Goal: Transaction & Acquisition: Book appointment/travel/reservation

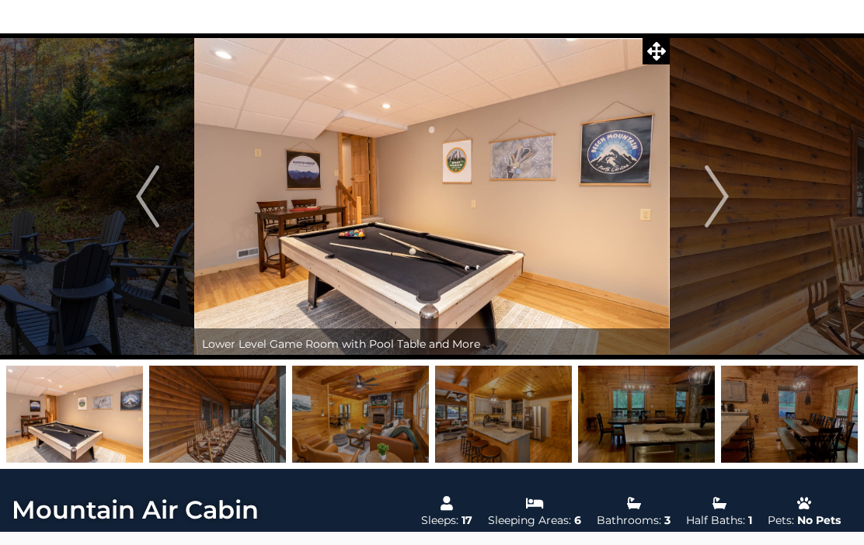
scroll to position [59, 0]
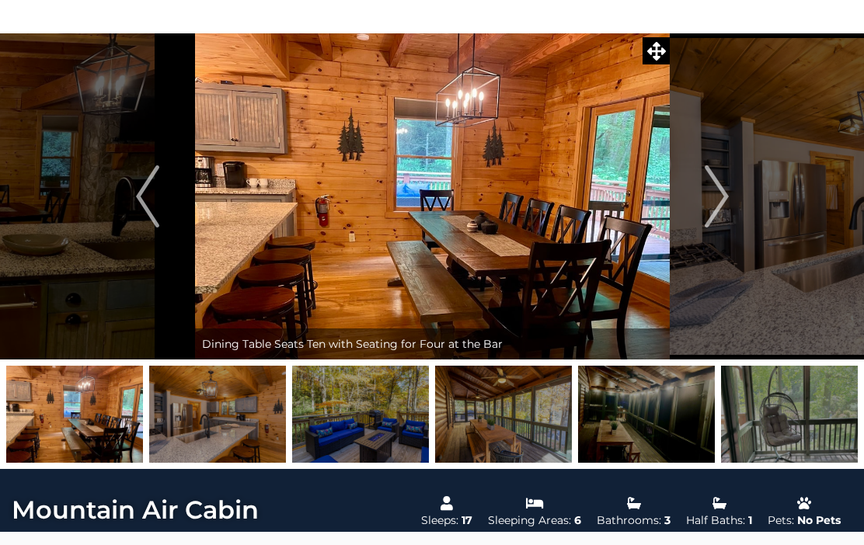
click at [728, 203] on button "Next" at bounding box center [716, 196] width 94 height 326
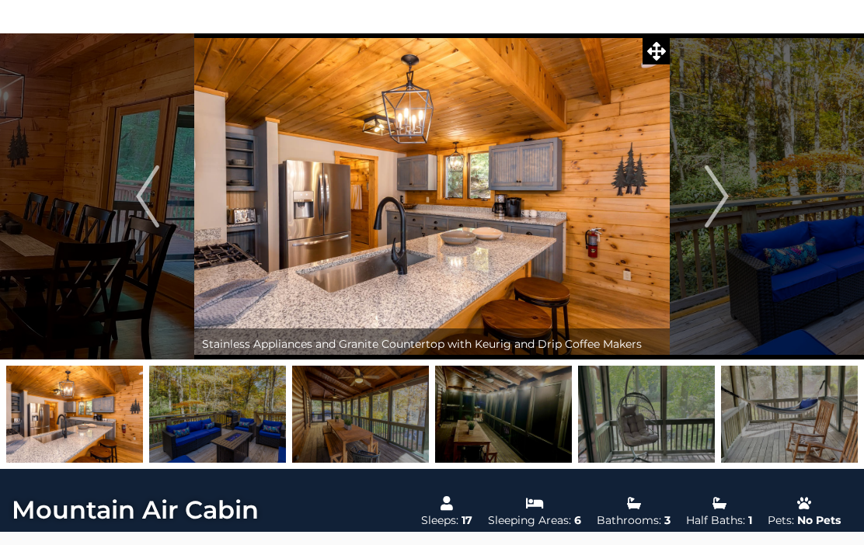
click at [729, 204] on button "Next" at bounding box center [716, 196] width 94 height 326
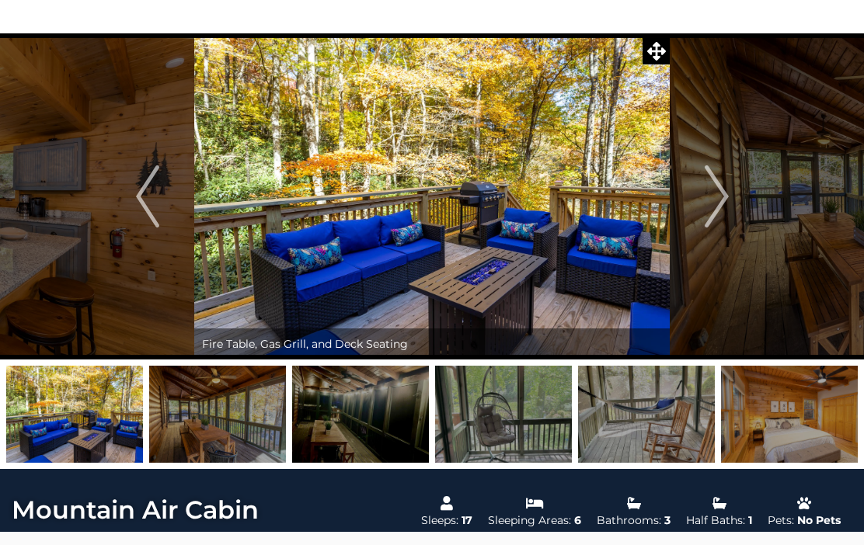
click at [725, 207] on img "Next" at bounding box center [715, 196] width 23 height 62
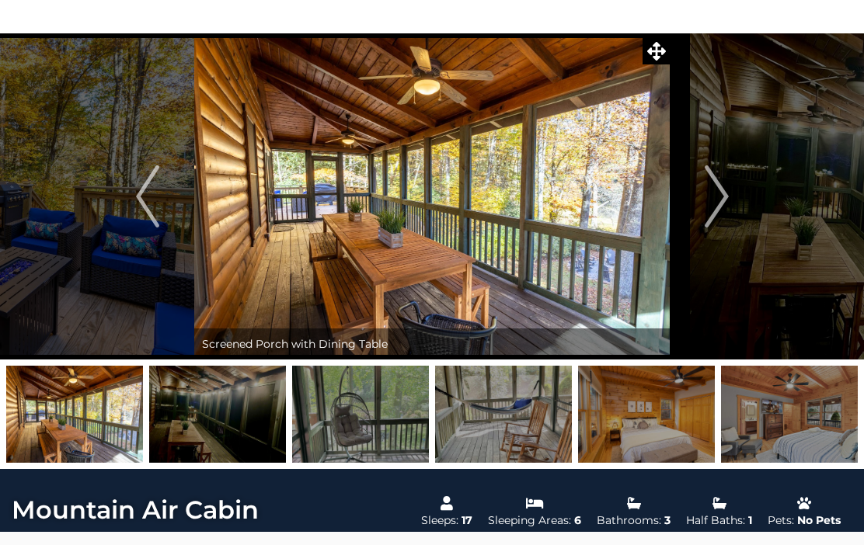
click at [725, 205] on img "Next" at bounding box center [715, 196] width 23 height 62
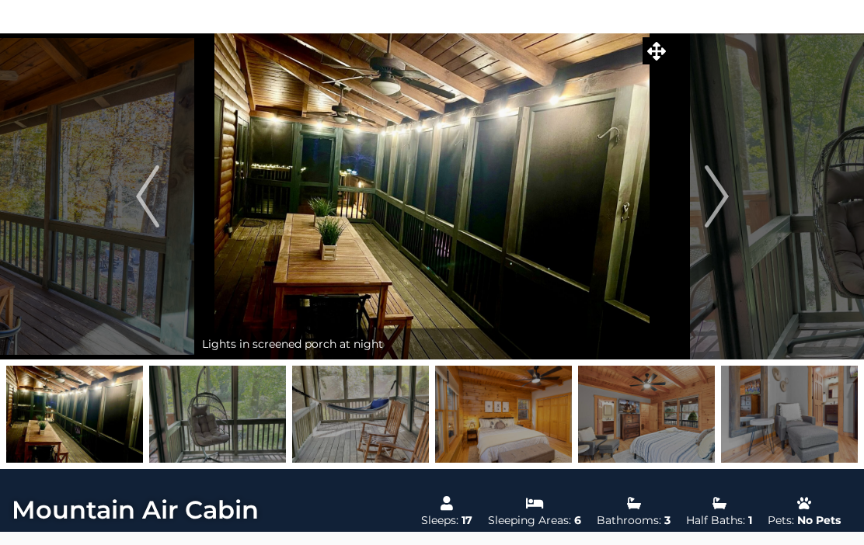
click at [732, 202] on button "Next" at bounding box center [716, 196] width 94 height 326
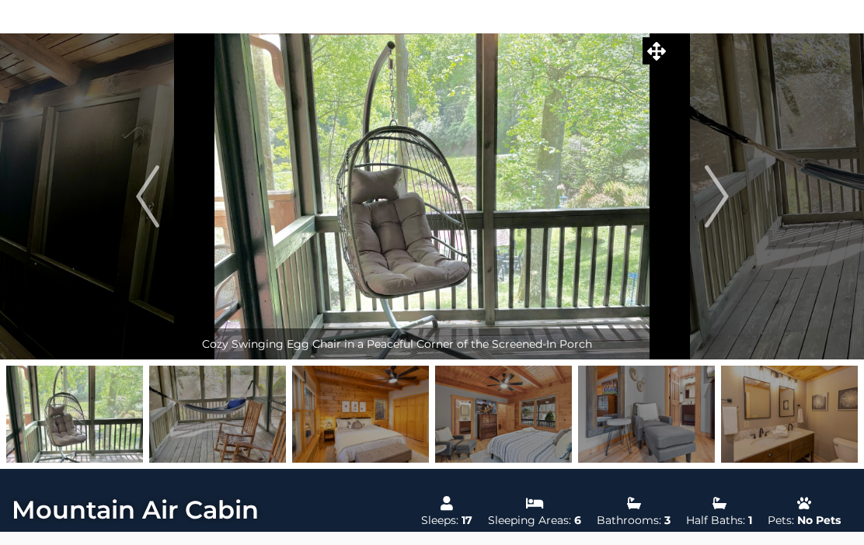
click at [727, 203] on img "Next" at bounding box center [715, 196] width 23 height 62
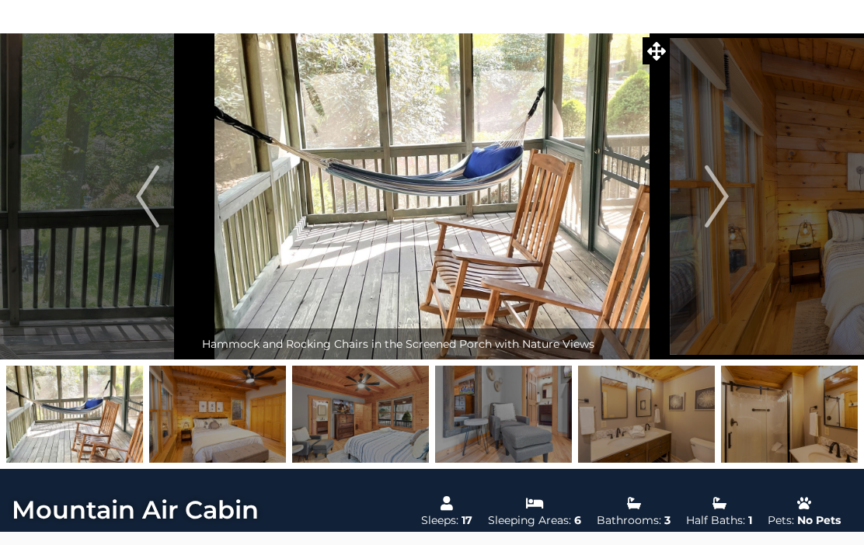
click at [730, 200] on button "Next" at bounding box center [716, 196] width 94 height 326
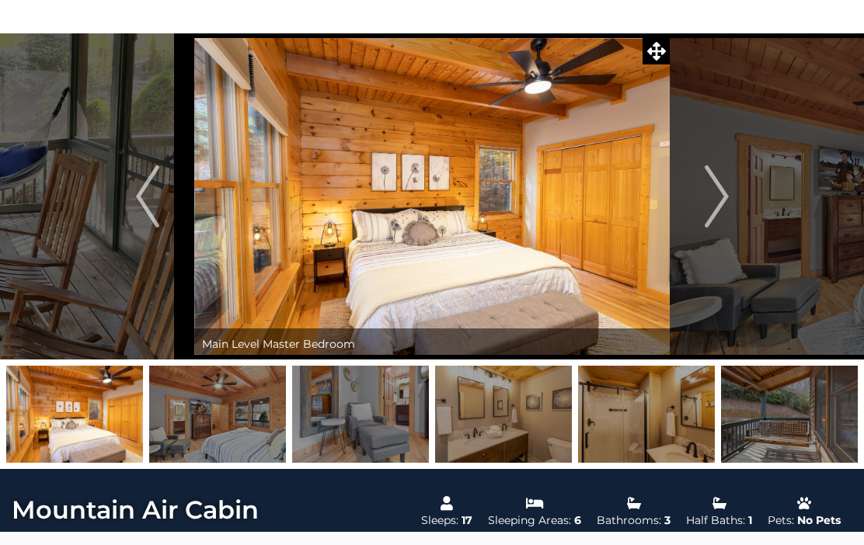
click at [727, 193] on img "Next" at bounding box center [715, 196] width 23 height 62
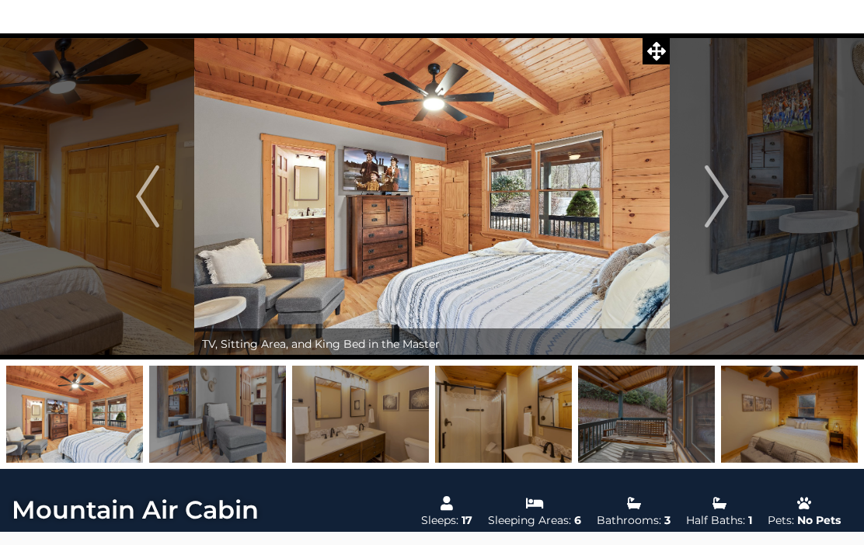
click at [151, 186] on img "Previous" at bounding box center [147, 196] width 23 height 62
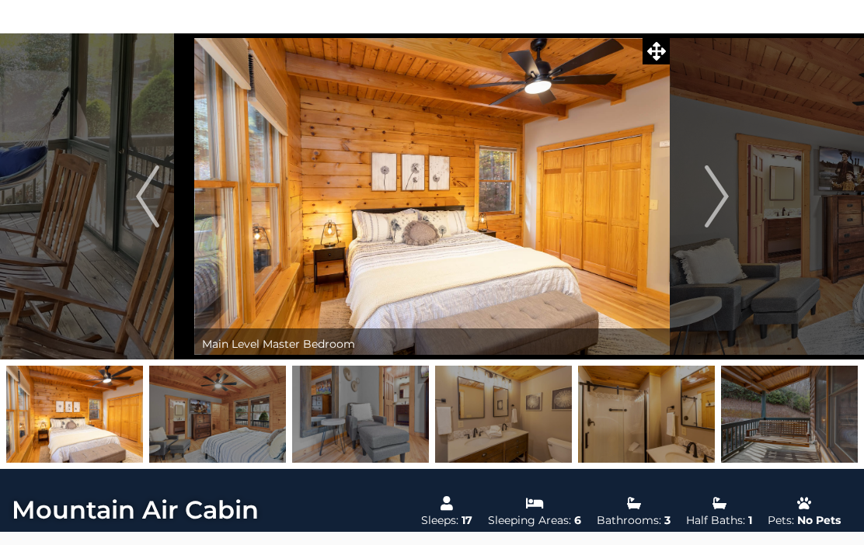
click at [714, 204] on img "Next" at bounding box center [715, 196] width 23 height 62
click at [713, 216] on img "Next" at bounding box center [715, 196] width 23 height 62
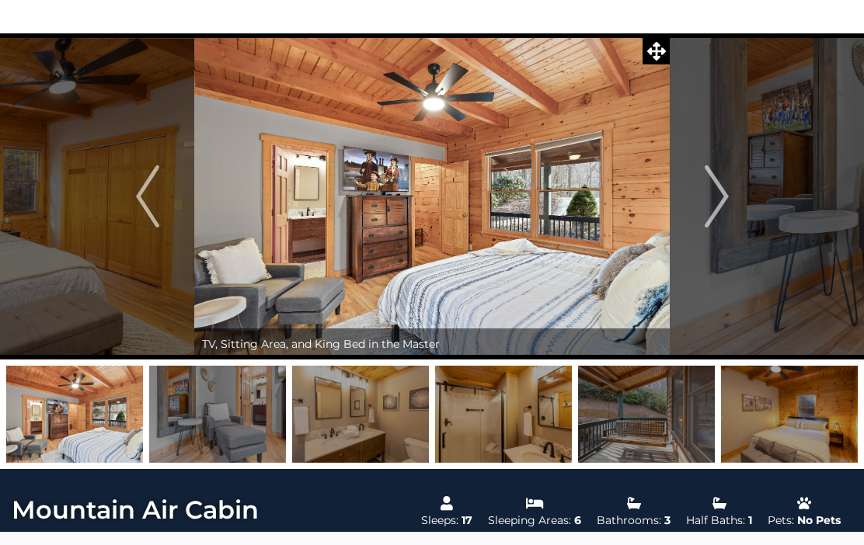
click at [719, 202] on img "Next" at bounding box center [715, 196] width 23 height 62
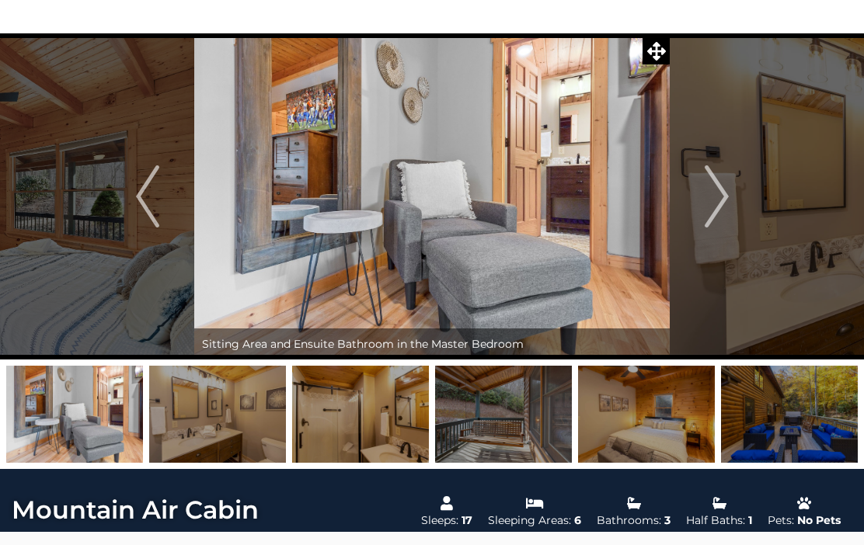
click at [718, 212] on img "Next" at bounding box center [715, 196] width 23 height 62
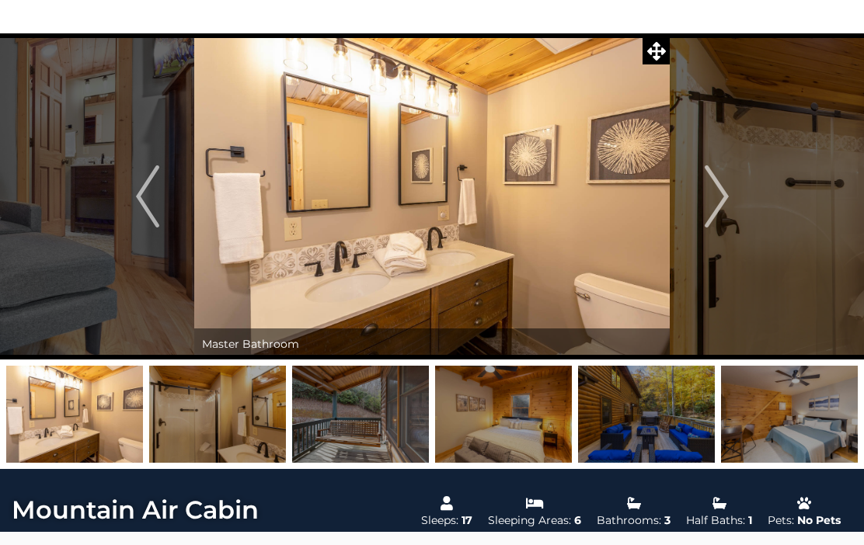
click at [723, 203] on img "Next" at bounding box center [715, 196] width 23 height 62
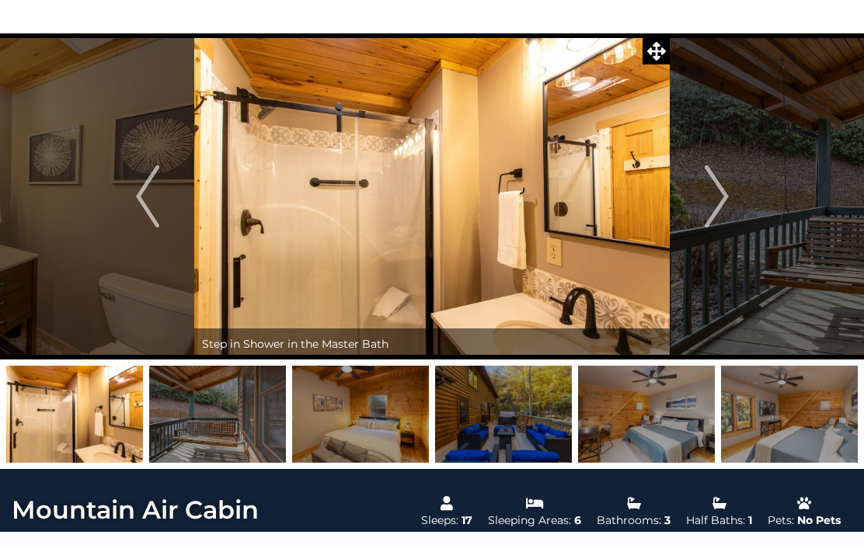
click at [717, 209] on img "Next" at bounding box center [715, 196] width 23 height 62
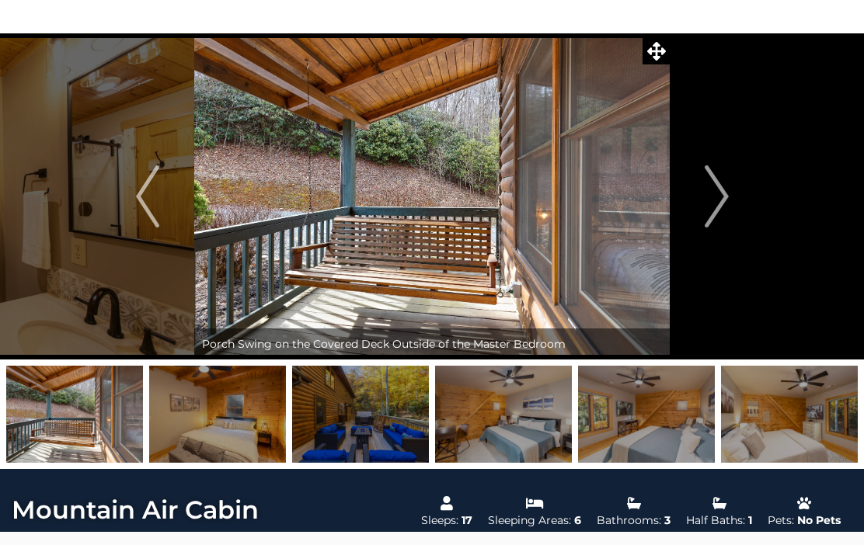
click at [714, 202] on img "Next" at bounding box center [715, 196] width 23 height 62
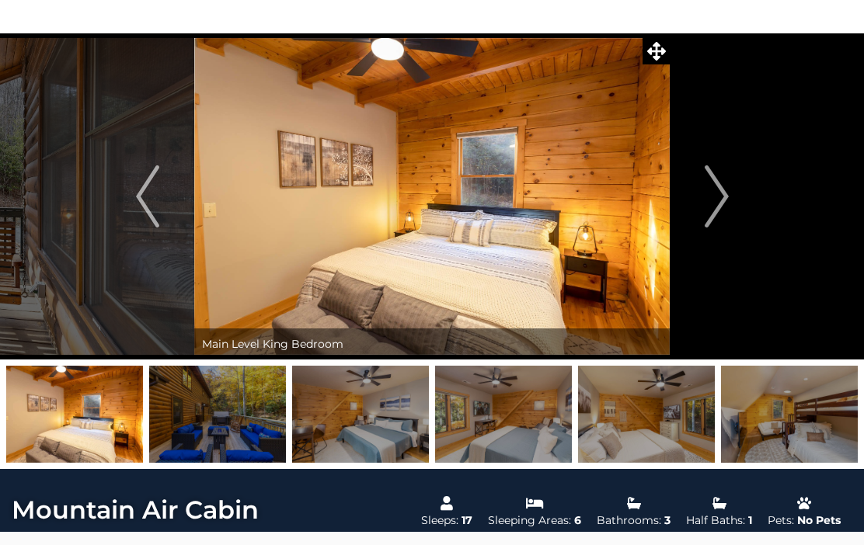
click at [723, 213] on img "Next" at bounding box center [715, 196] width 23 height 62
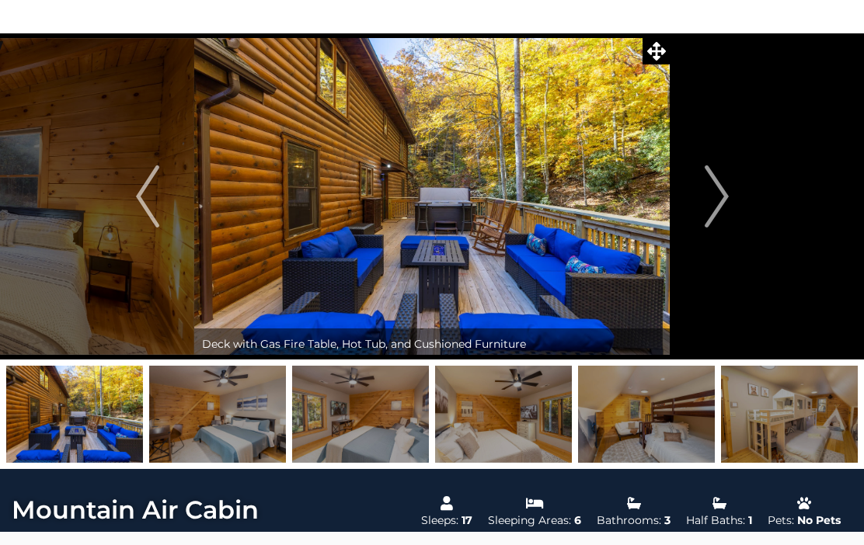
click at [716, 207] on img "Next" at bounding box center [715, 196] width 23 height 62
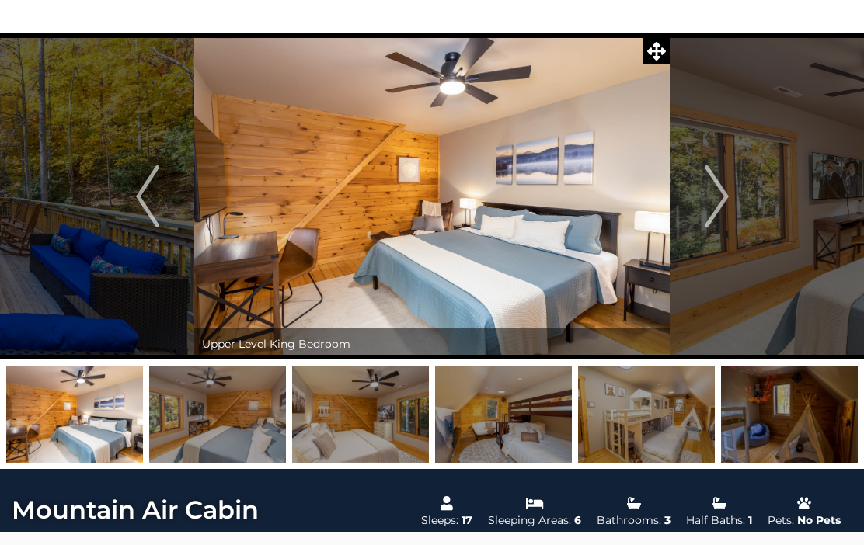
click at [718, 211] on img "Next" at bounding box center [715, 196] width 23 height 62
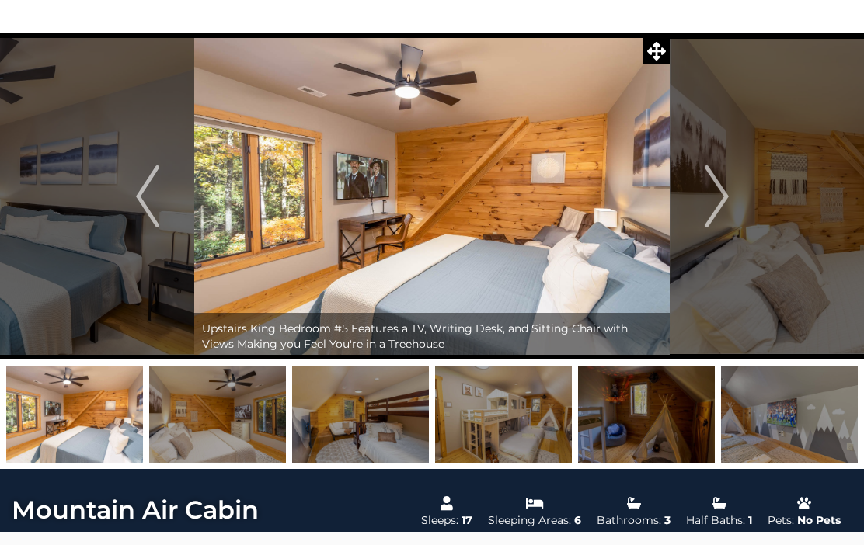
click at [728, 207] on img "Next" at bounding box center [715, 196] width 23 height 62
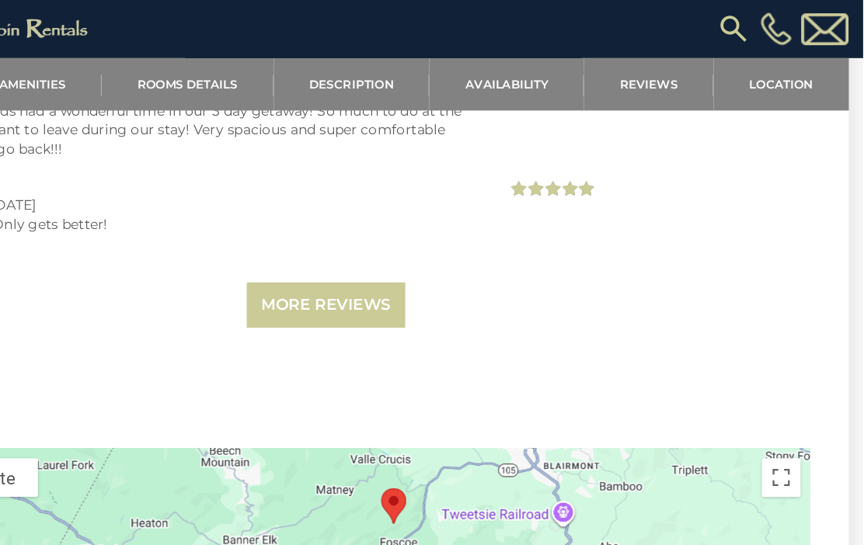
scroll to position [3681, 0]
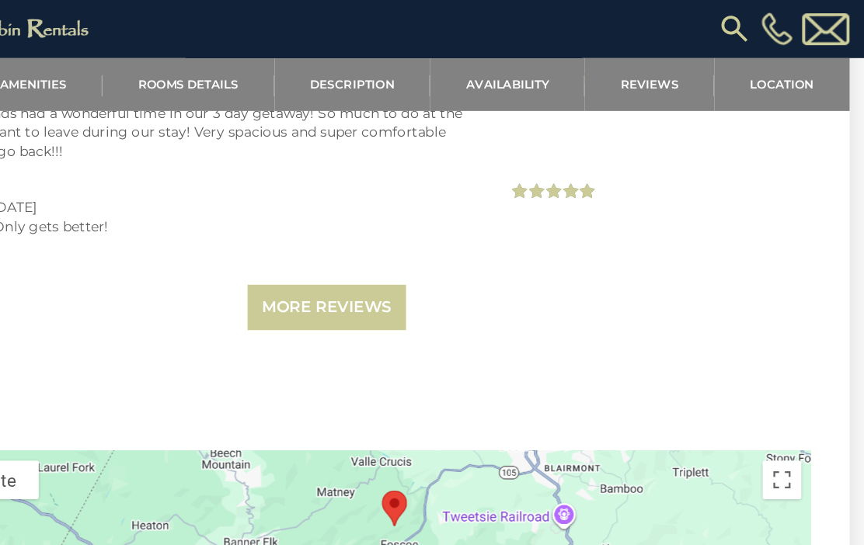
click at [743, 62] on link "Location" at bounding box center [797, 68] width 109 height 43
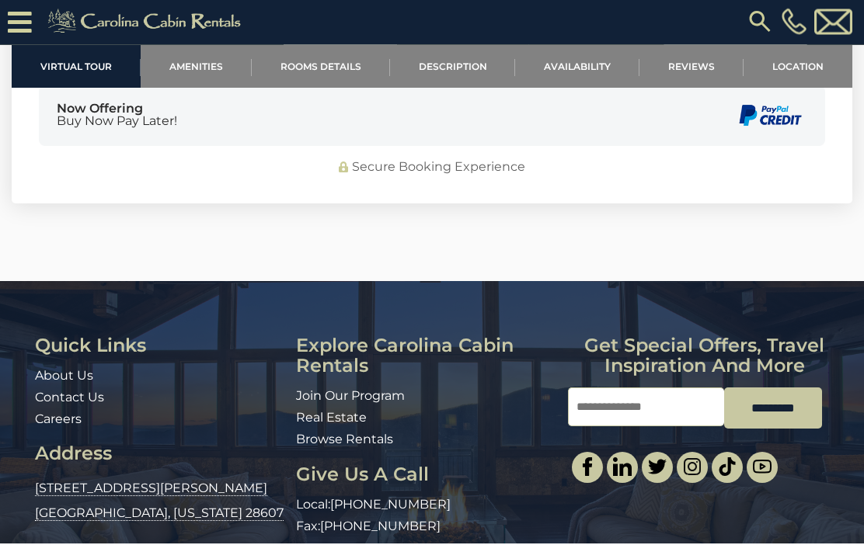
scroll to position [4632, 0]
